Goal: Task Accomplishment & Management: Use online tool/utility

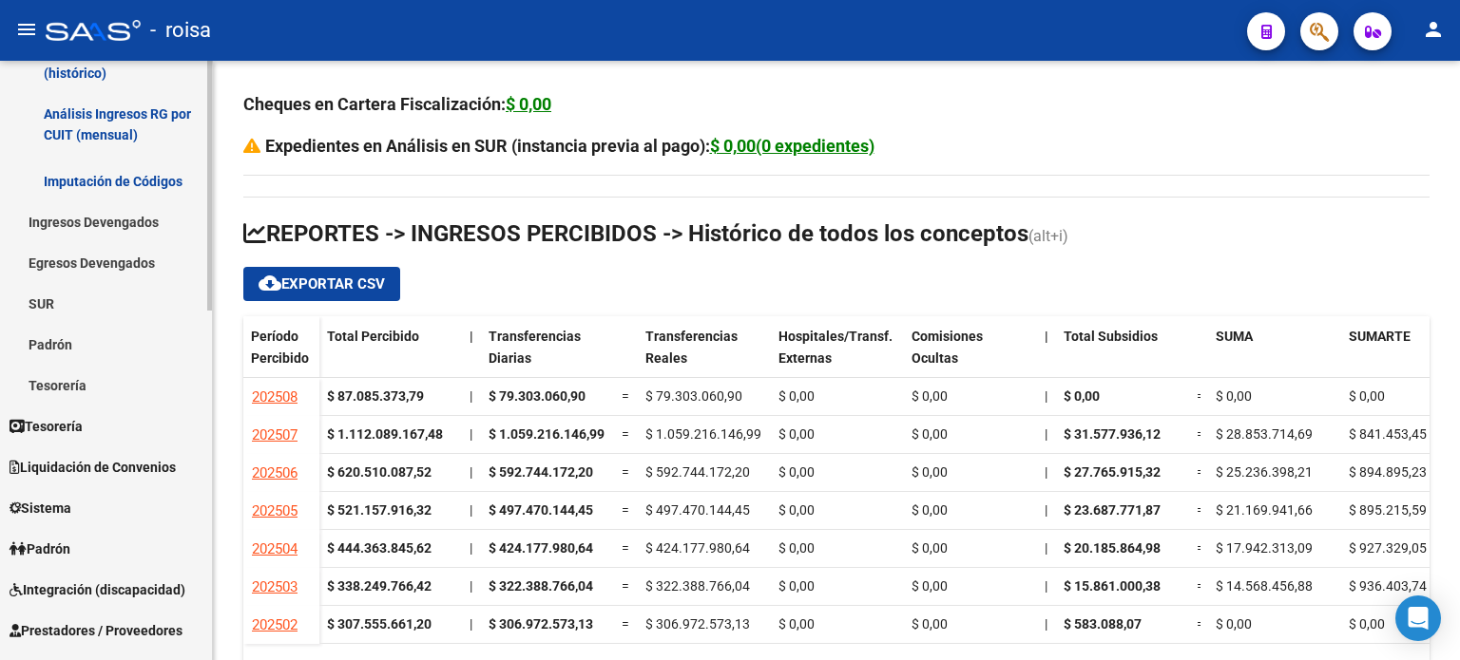
scroll to position [372, 0]
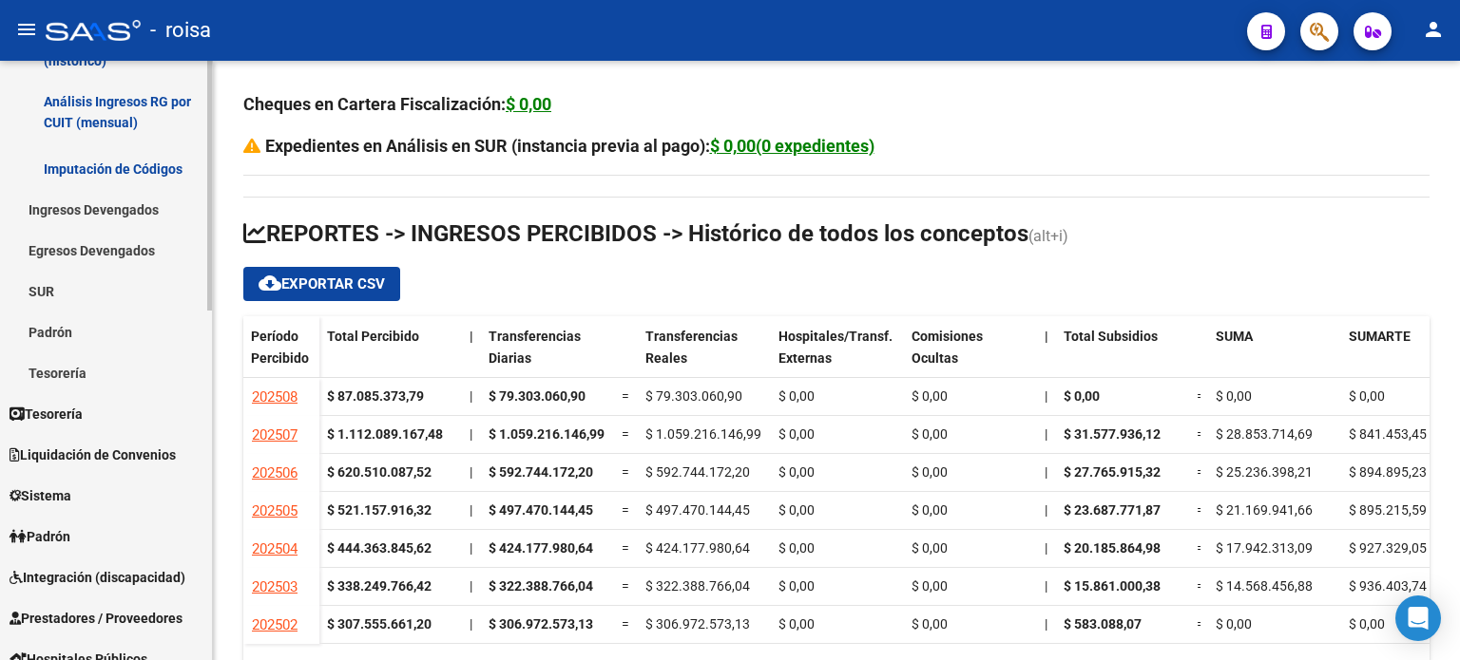
click at [80, 455] on span "Liquidación de Convenios" at bounding box center [93, 455] width 166 height 21
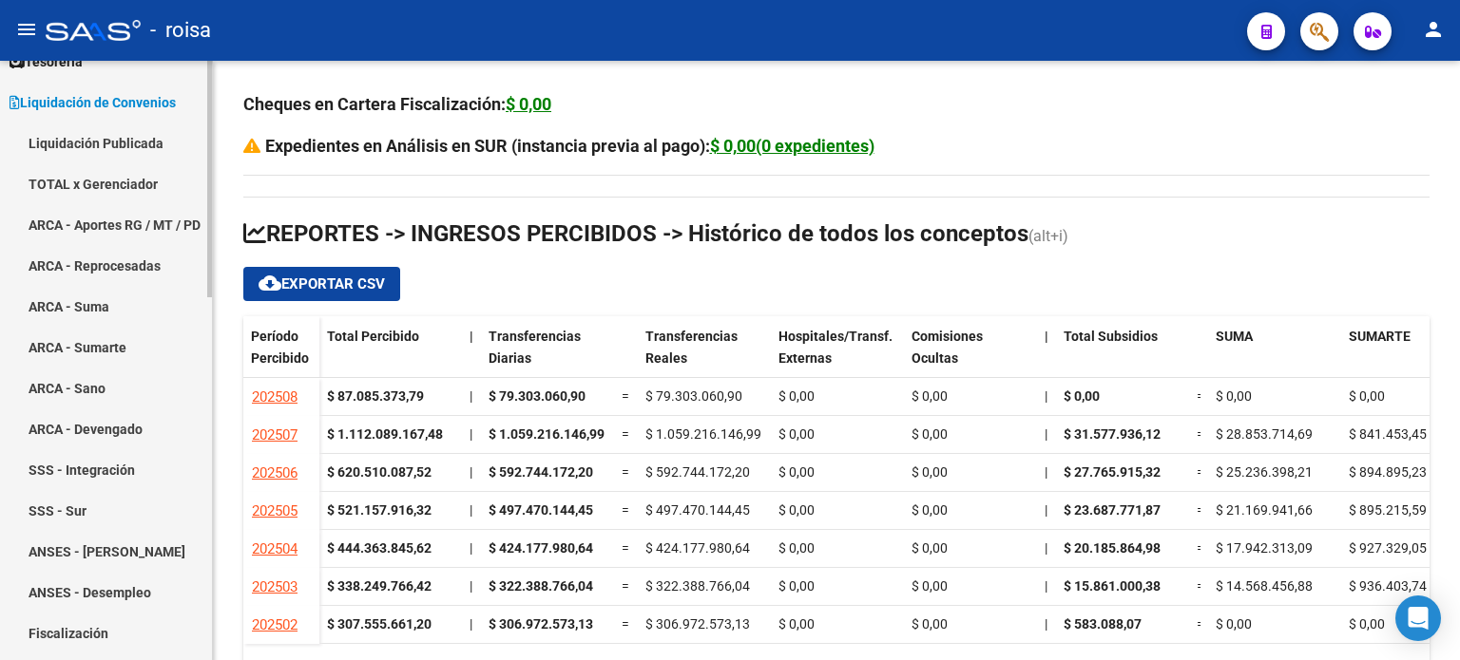
scroll to position [49, 0]
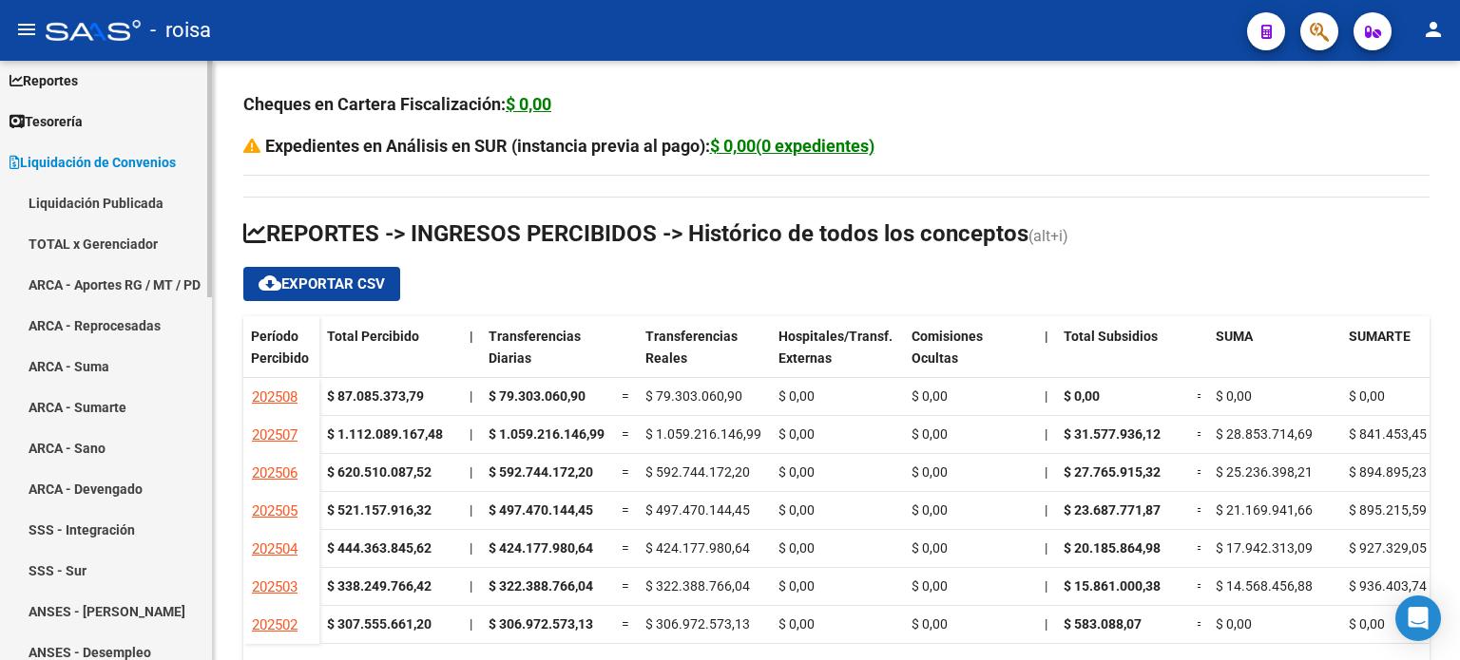
click at [95, 200] on link "Liquidación Publicada" at bounding box center [106, 202] width 212 height 41
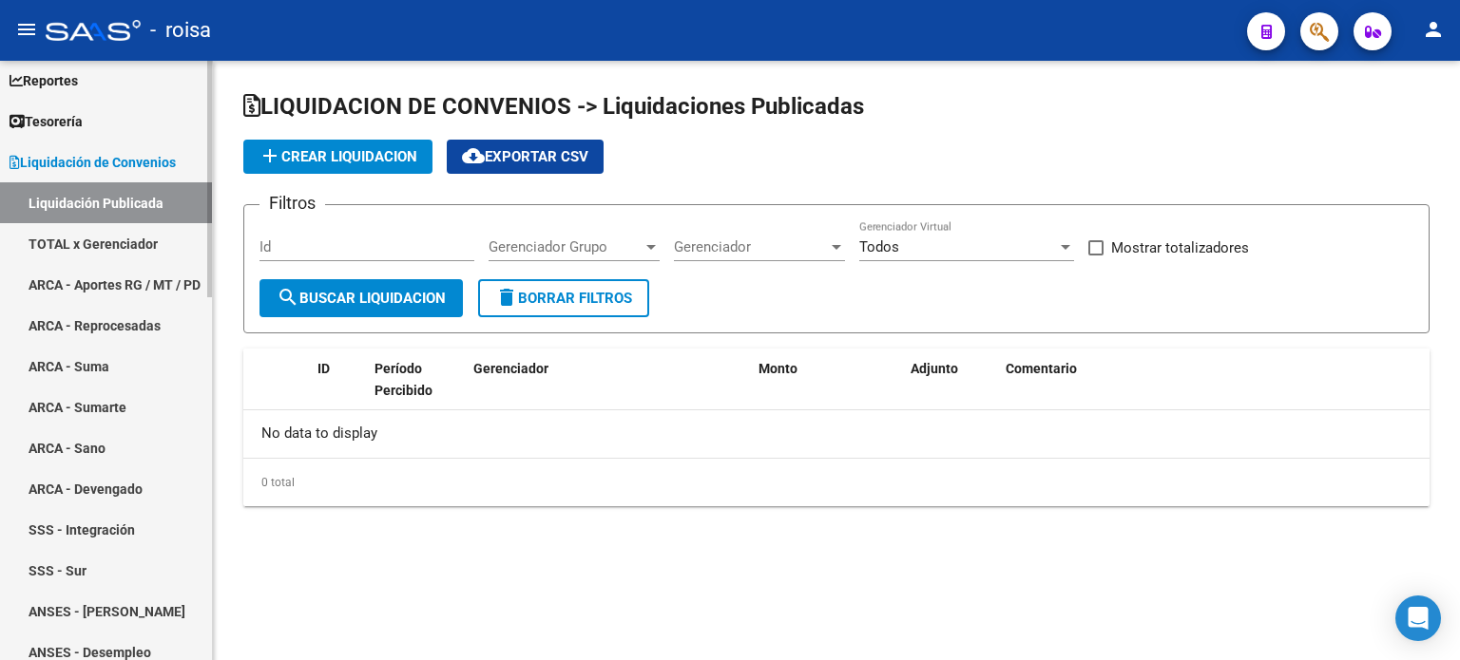
checkbox input "true"
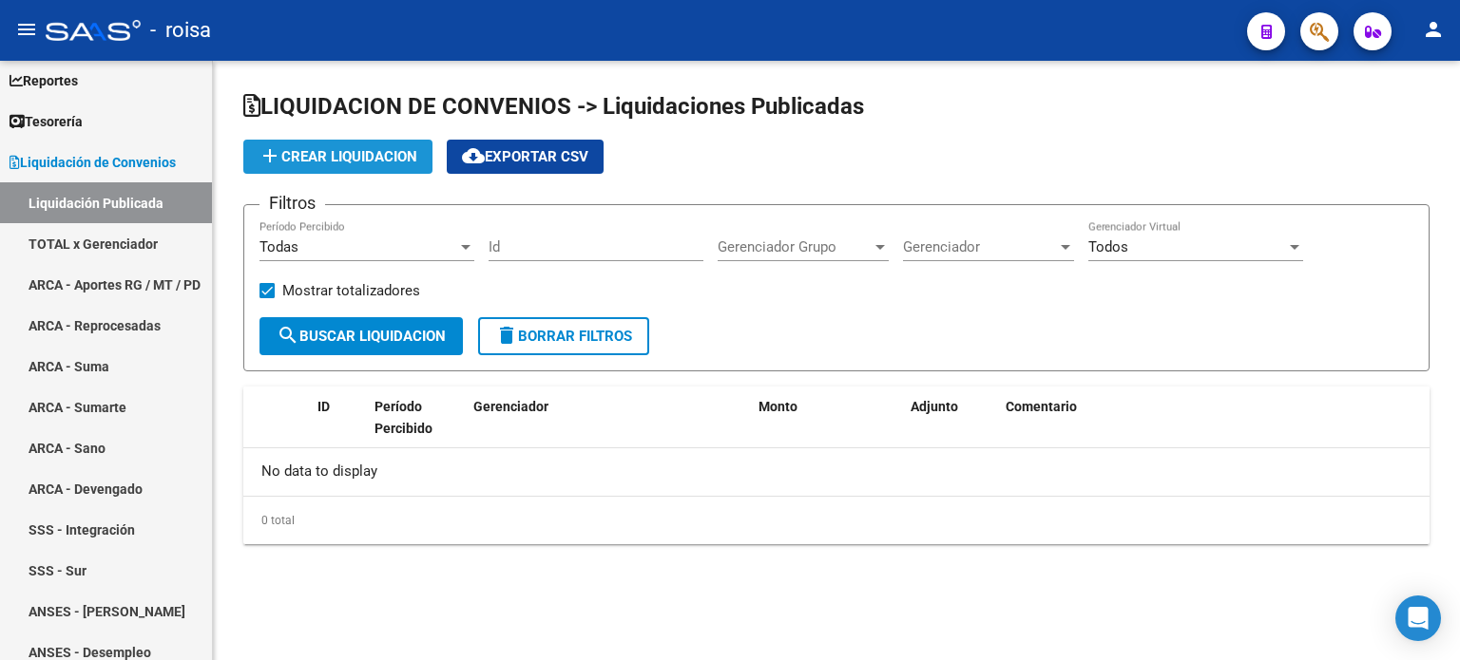
click at [334, 151] on span "add Crear Liquidacion" at bounding box center [337, 156] width 159 height 17
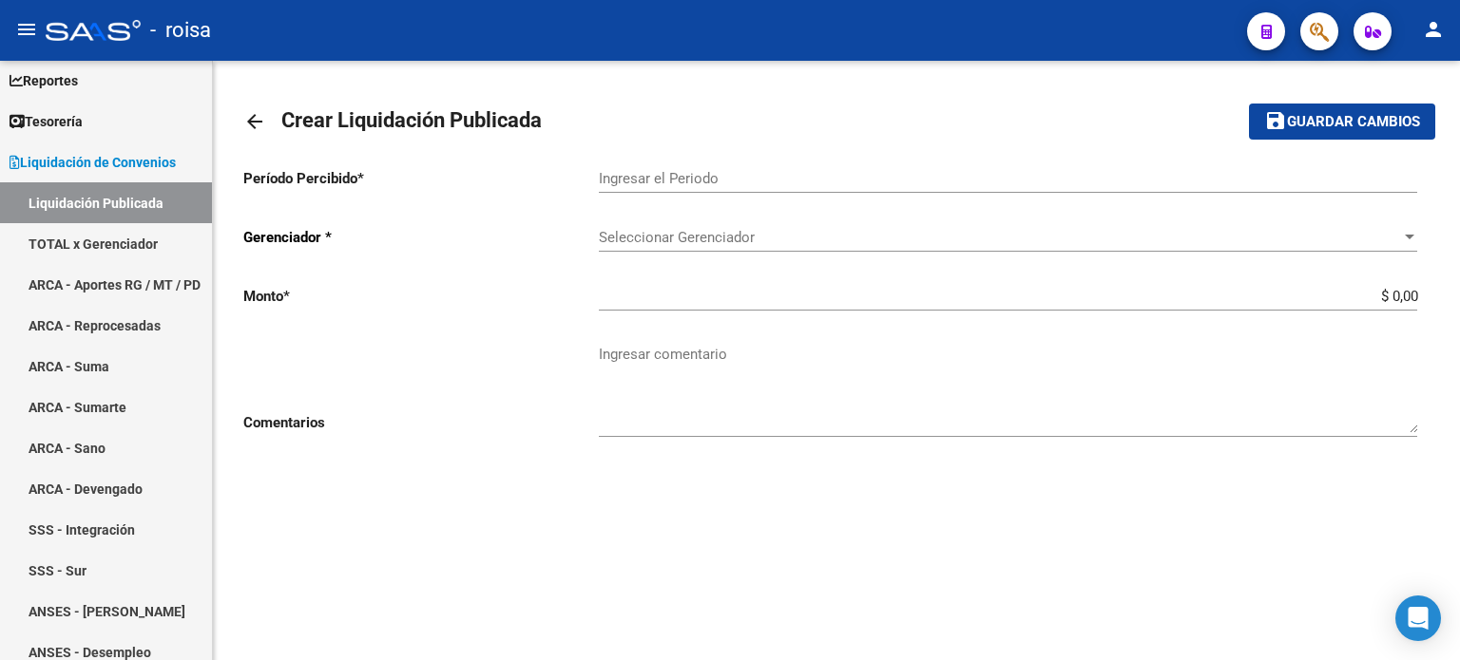
click at [620, 175] on input "Ingresar el Periodo" at bounding box center [1008, 178] width 818 height 17
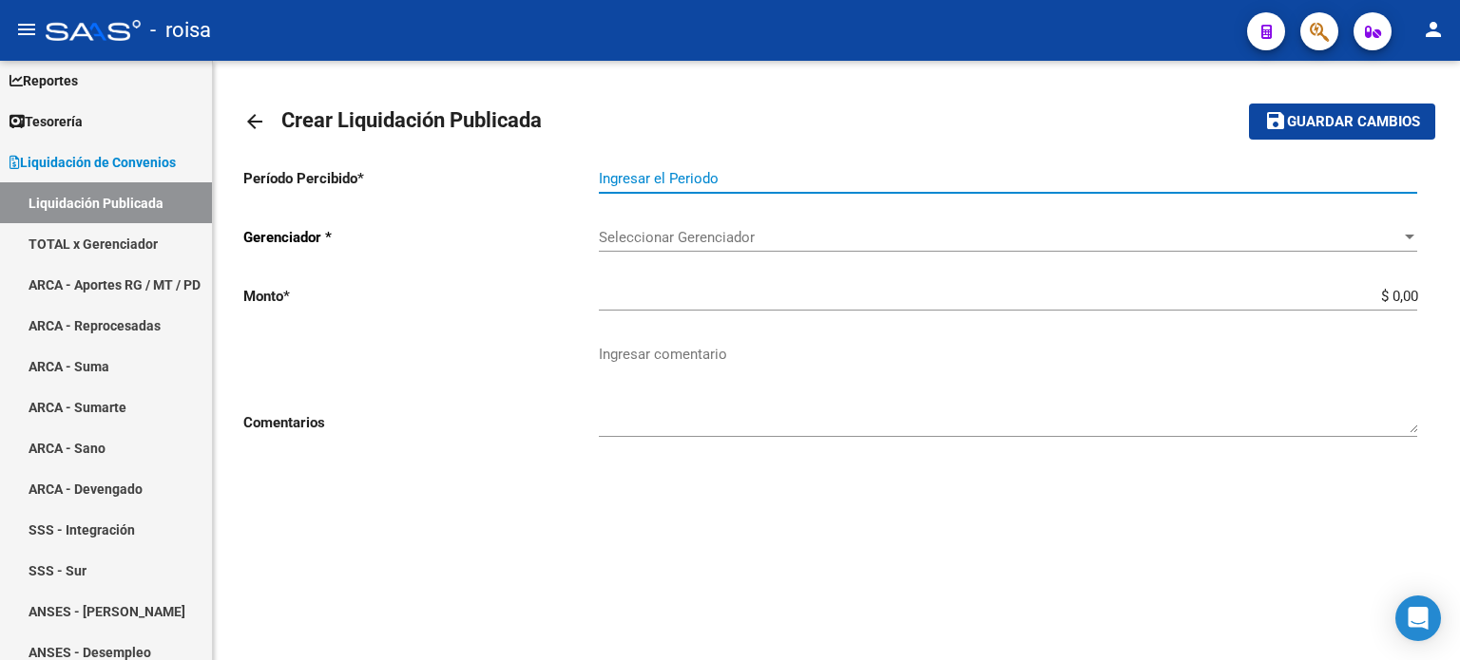
click at [248, 120] on mat-icon "arrow_back" at bounding box center [254, 121] width 23 height 23
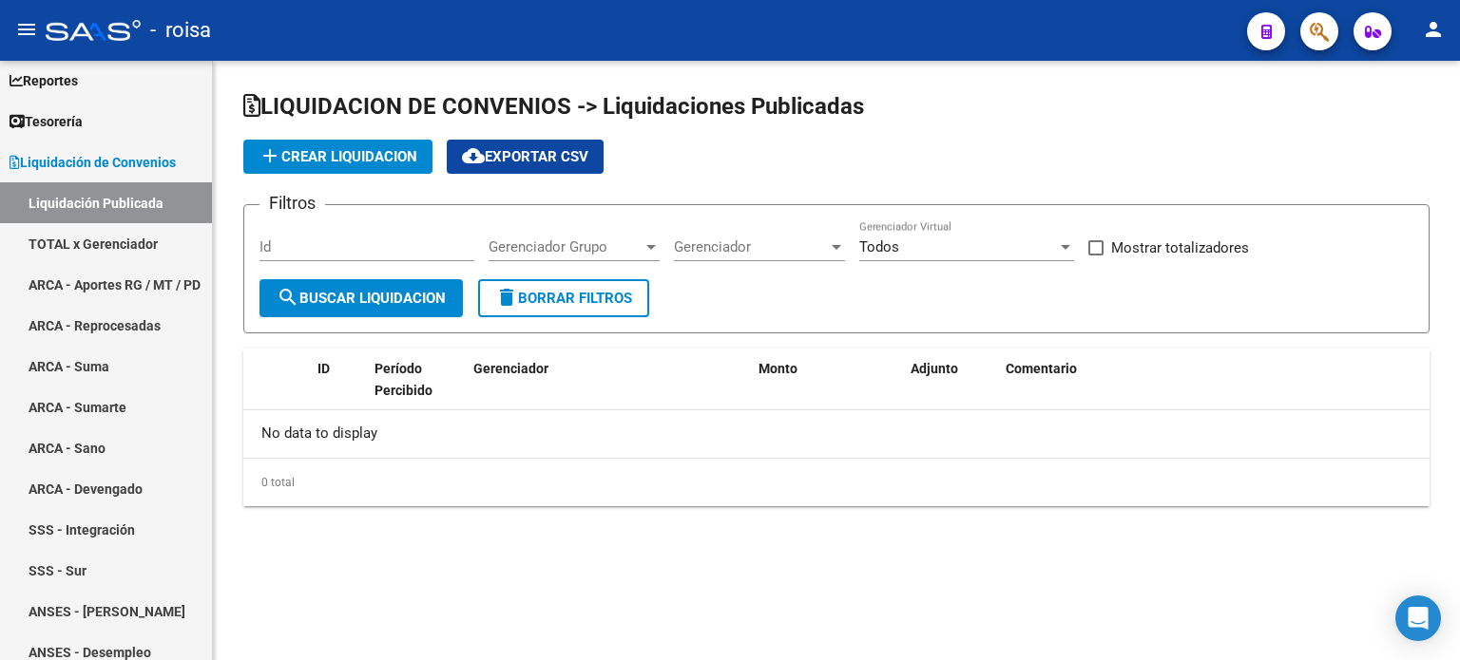
checkbox input "true"
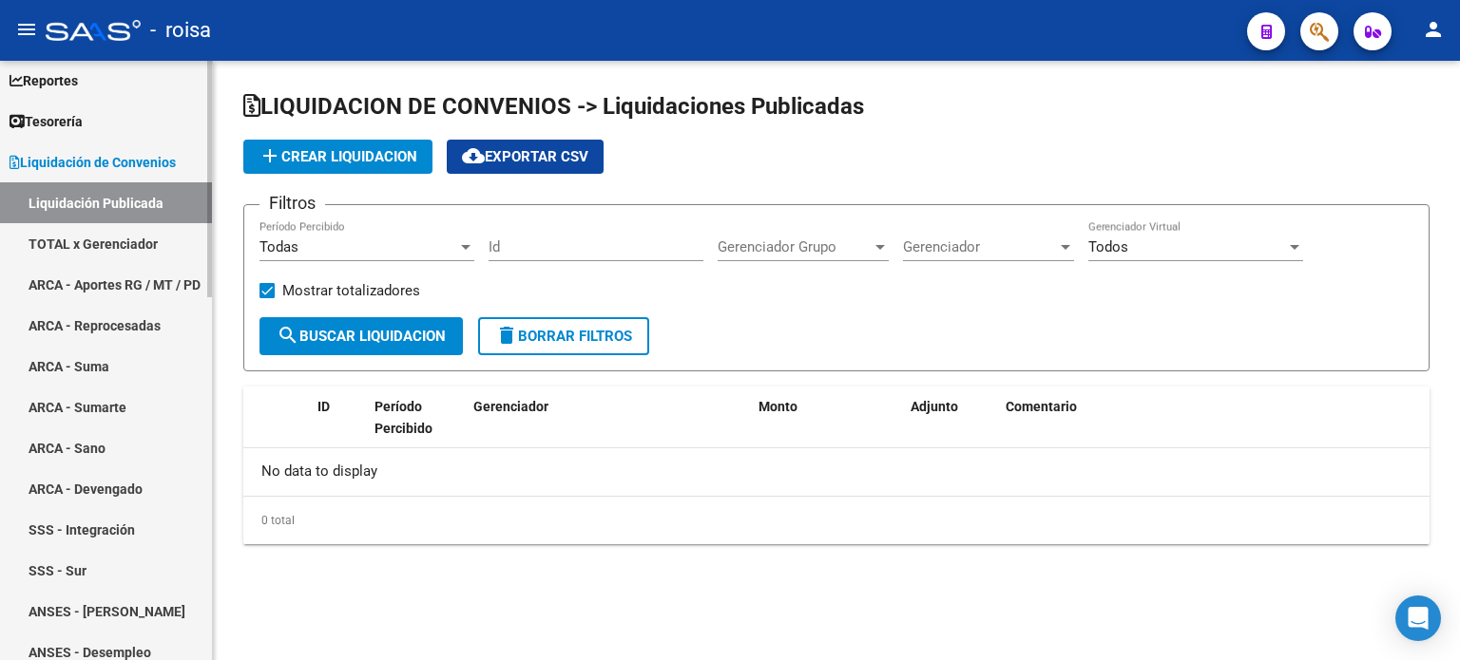
click at [112, 237] on link "TOTAL x Gerenciador" at bounding box center [106, 243] width 212 height 41
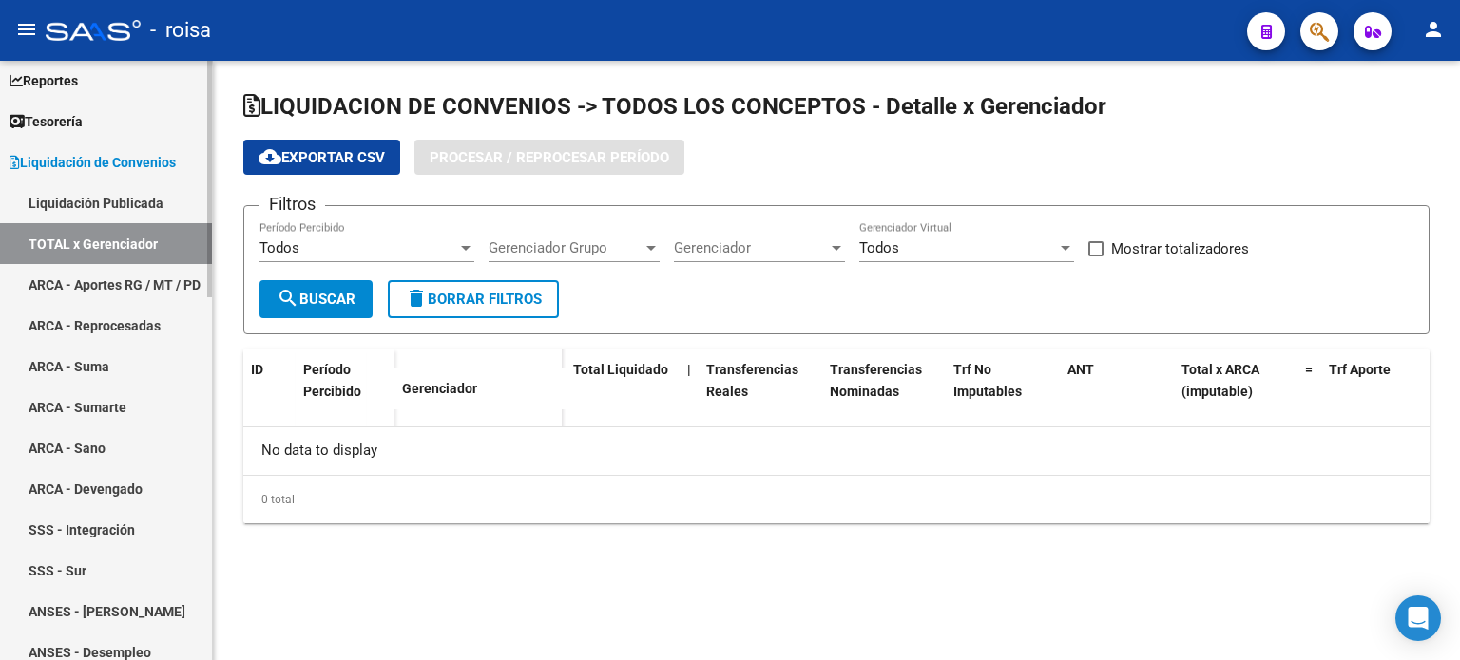
checkbox input "true"
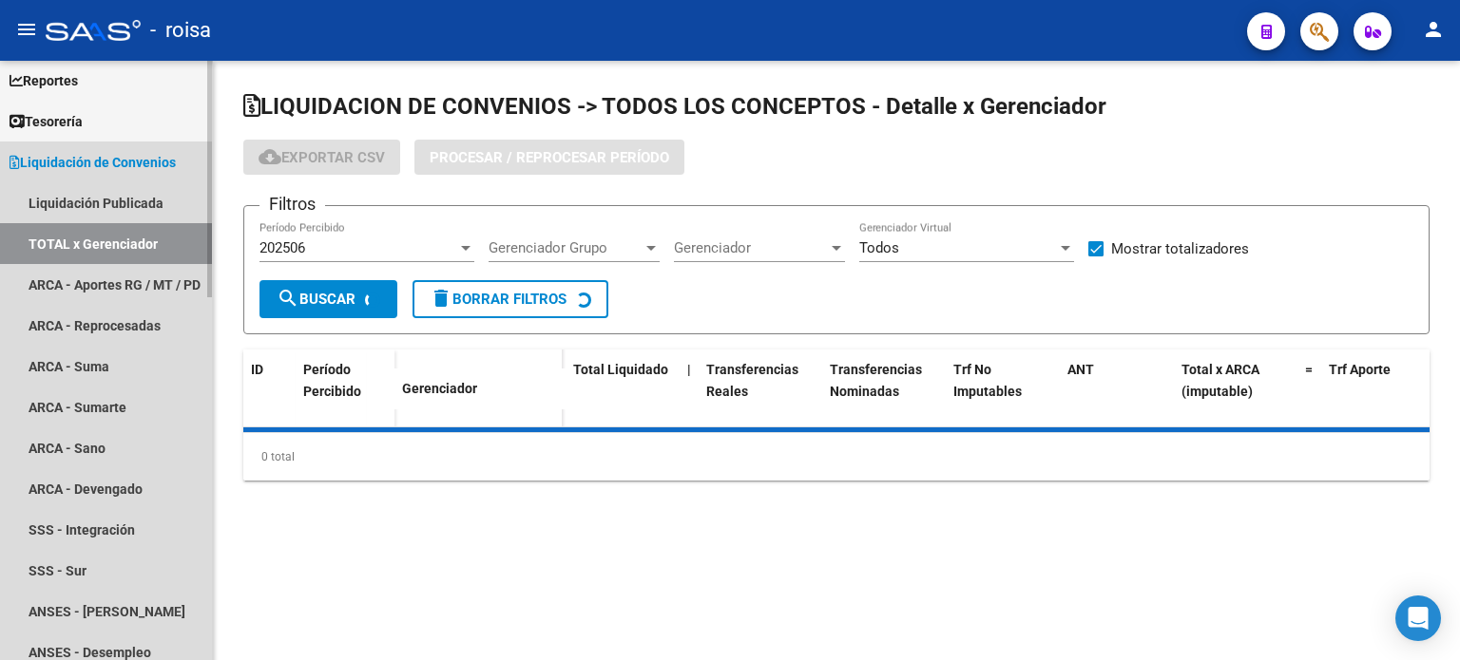
click at [112, 237] on link "TOTAL x Gerenciador" at bounding box center [106, 243] width 212 height 41
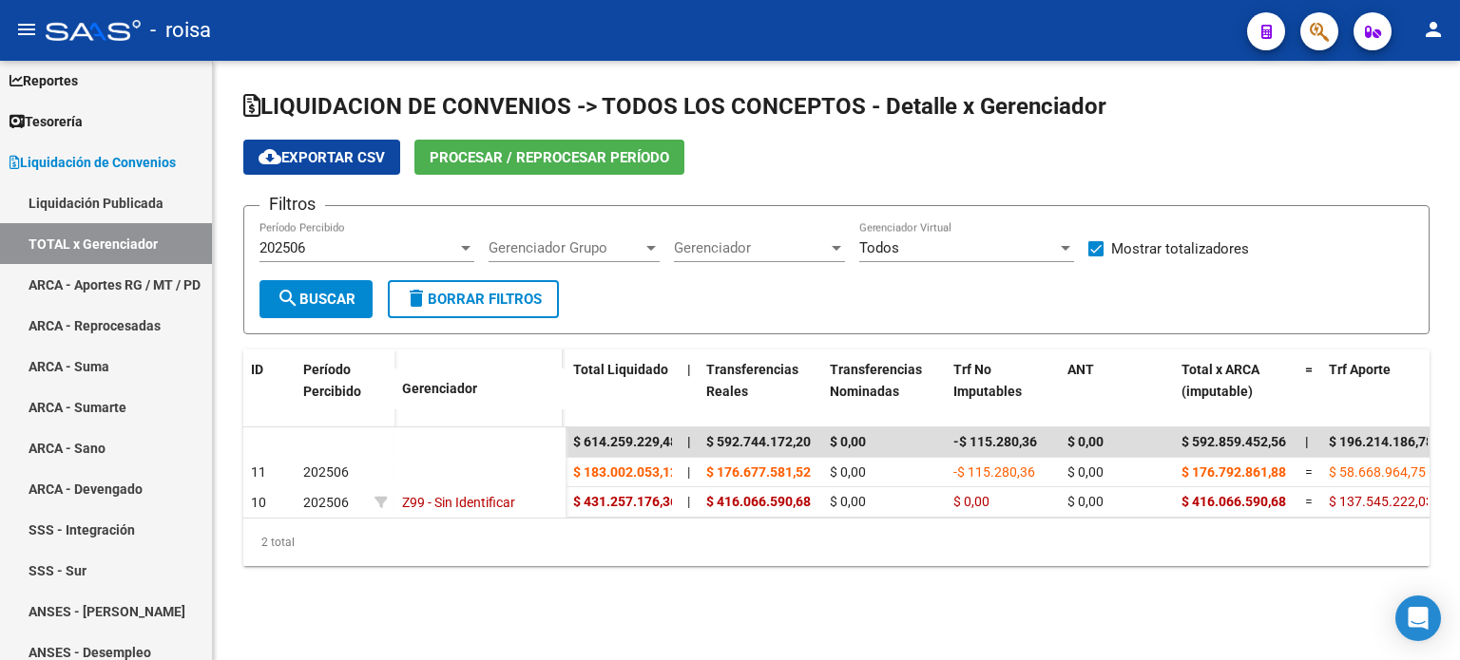
click at [497, 152] on span "Procesar / Reprocesar período" at bounding box center [548, 157] width 239 height 17
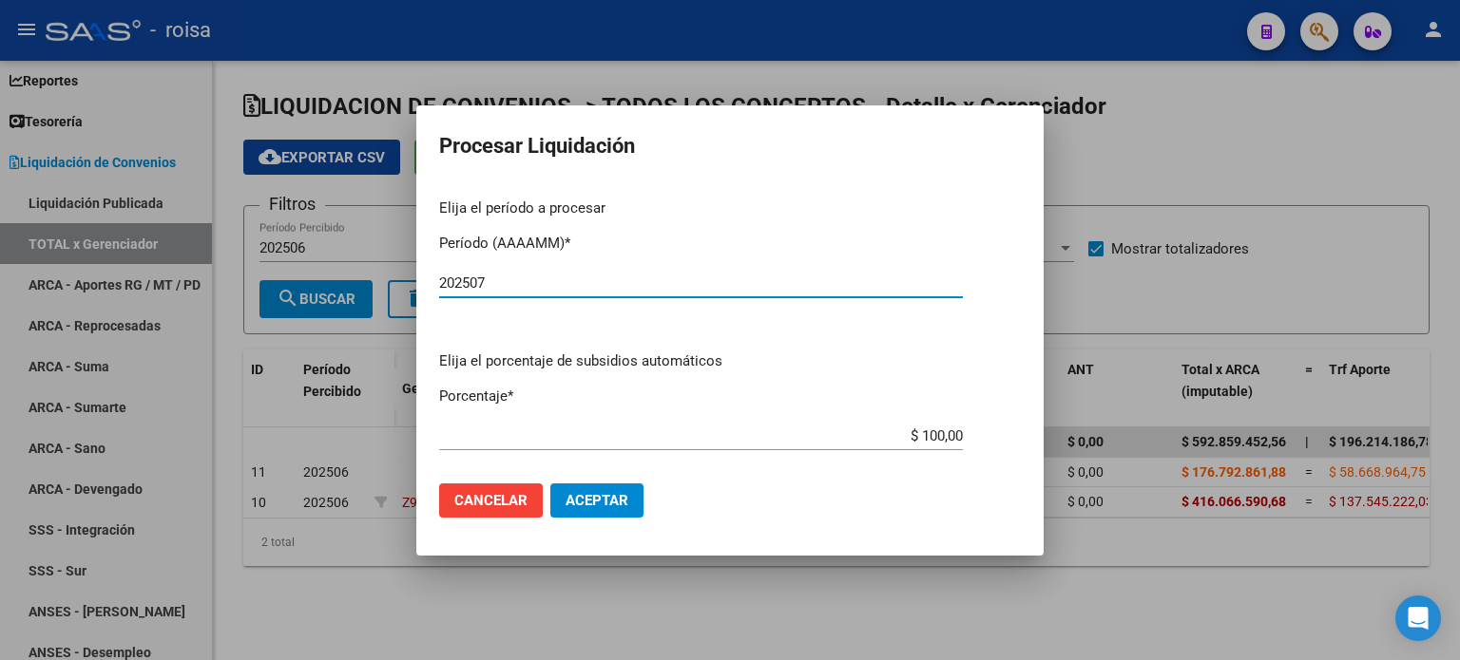
type input "202507"
click at [585, 500] on span "Aceptar" at bounding box center [596, 500] width 63 height 17
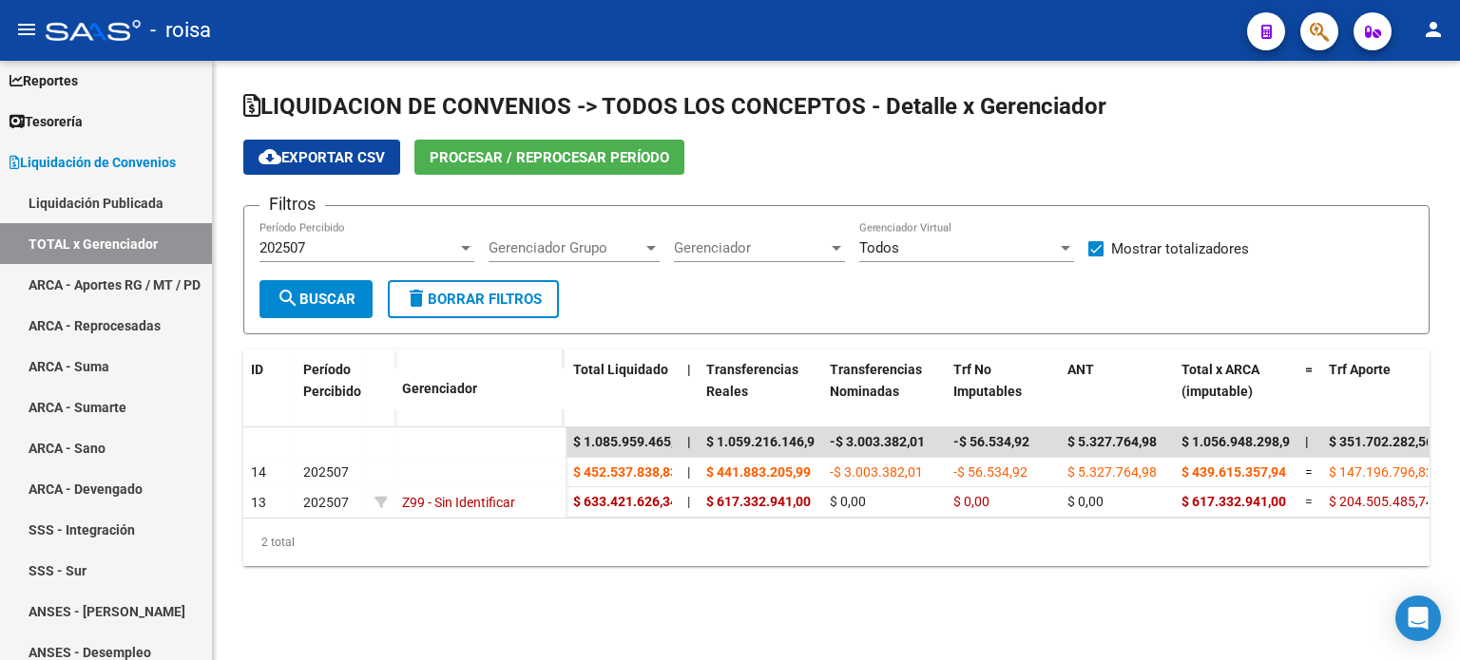
click at [327, 156] on span "cloud_download Exportar CSV" at bounding box center [321, 157] width 126 height 17
click at [93, 273] on link "ARCA - Aportes RG / MT / PD" at bounding box center [106, 284] width 212 height 41
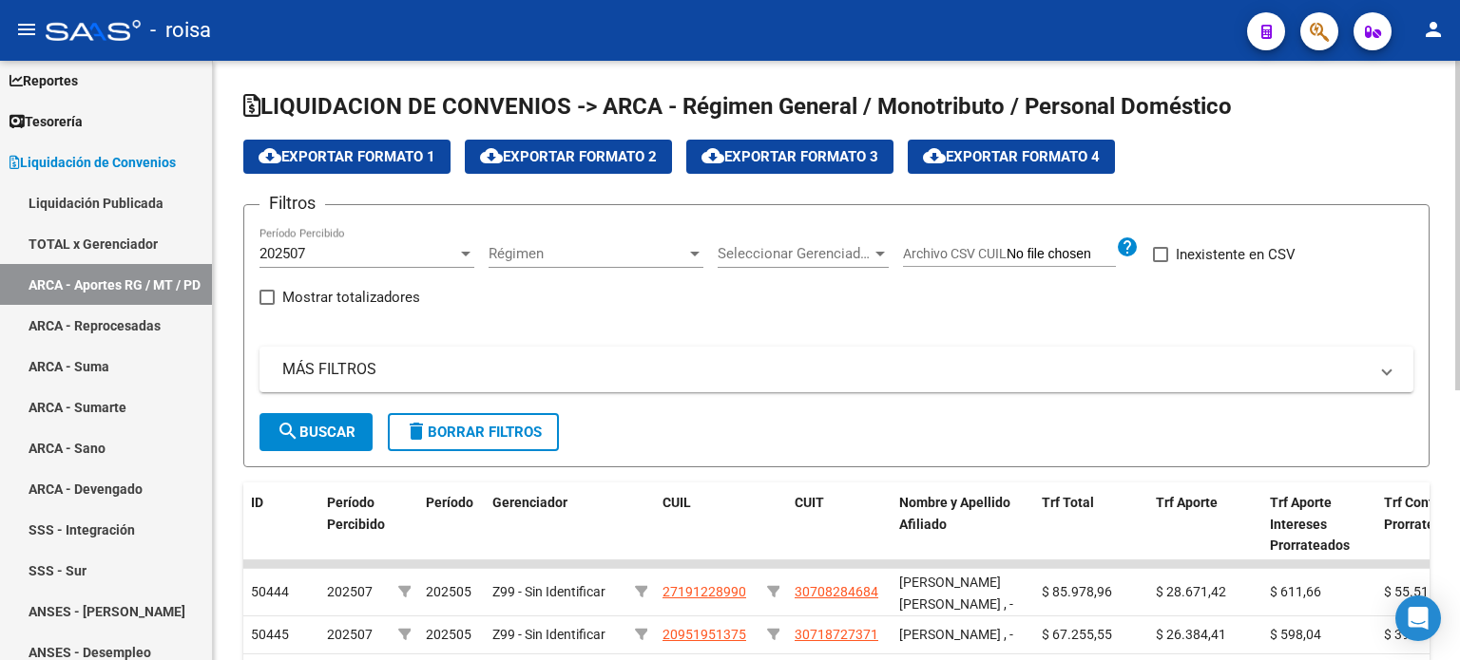
click at [338, 151] on span "cloud_download Exportar Formato 1" at bounding box center [346, 156] width 177 height 17
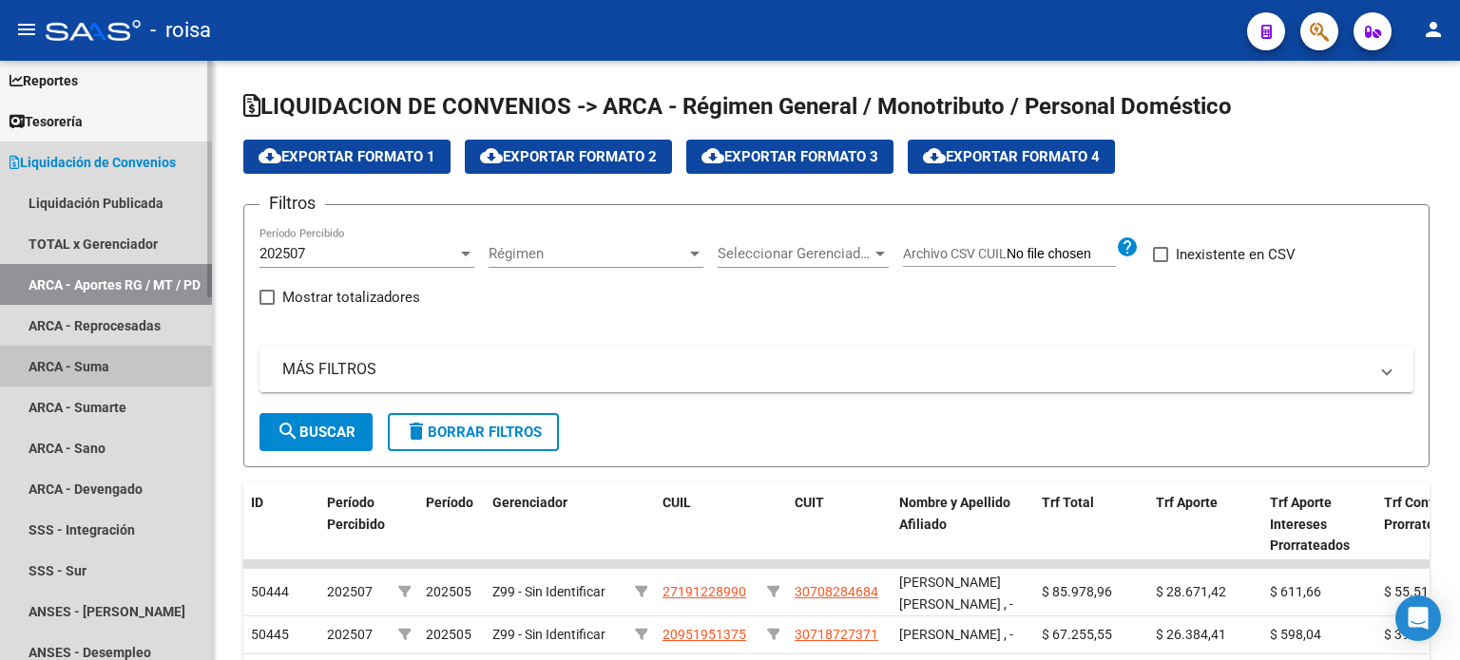
click at [96, 360] on link "ARCA - Suma" at bounding box center [106, 366] width 212 height 41
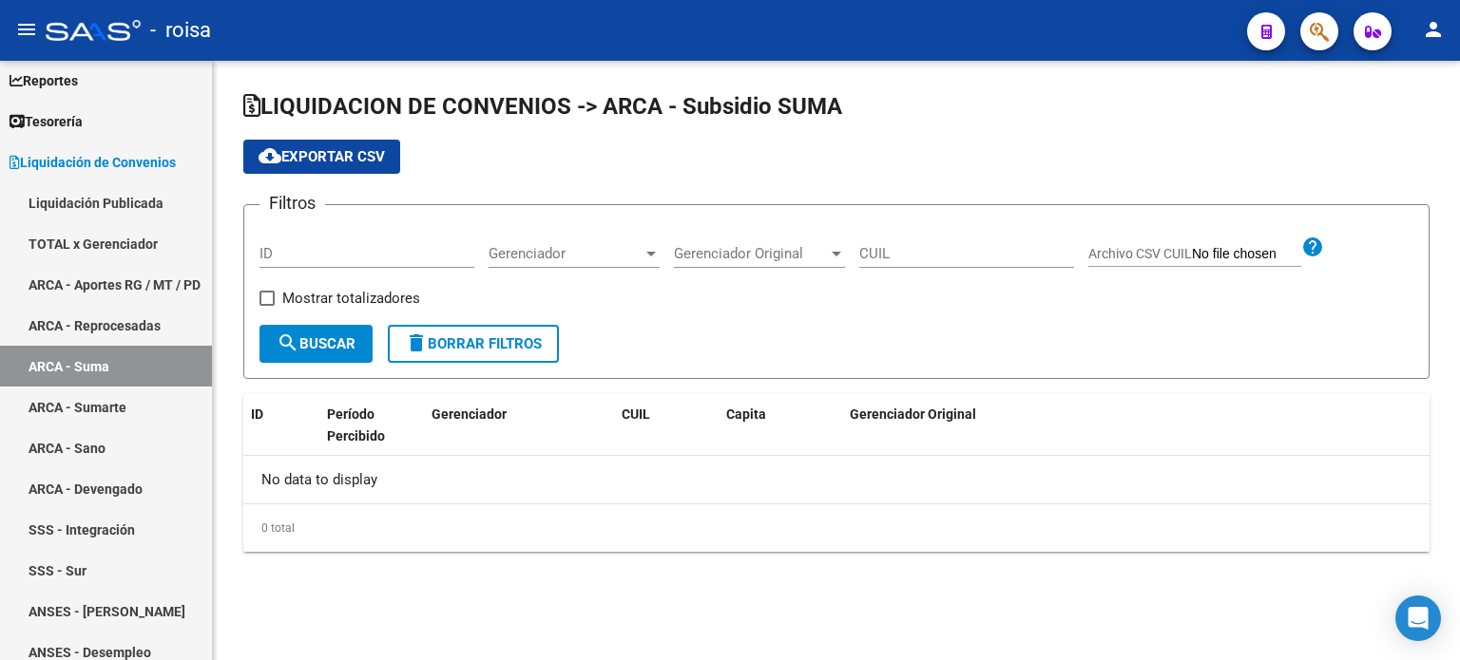
checkbox input "true"
